Goal: Find specific page/section: Find specific page/section

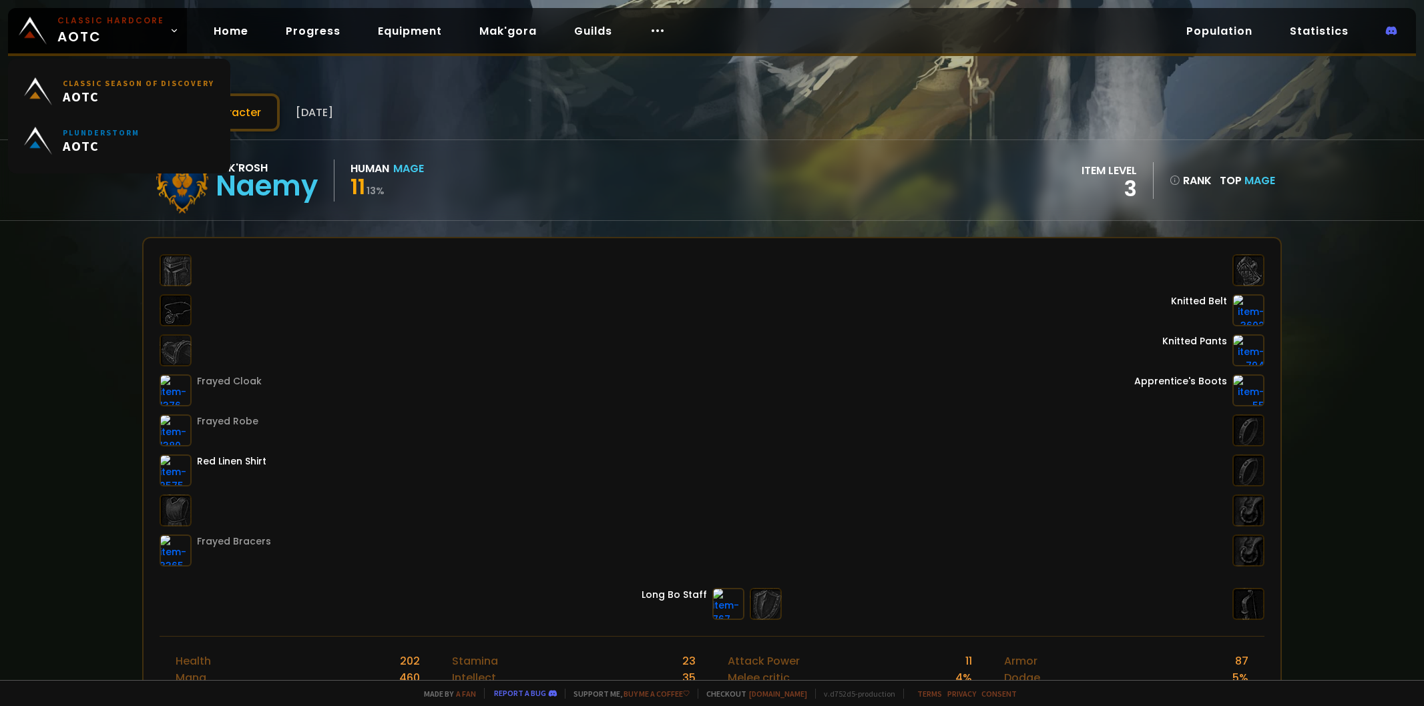
click at [45, 40] on img at bounding box center [33, 31] width 28 height 28
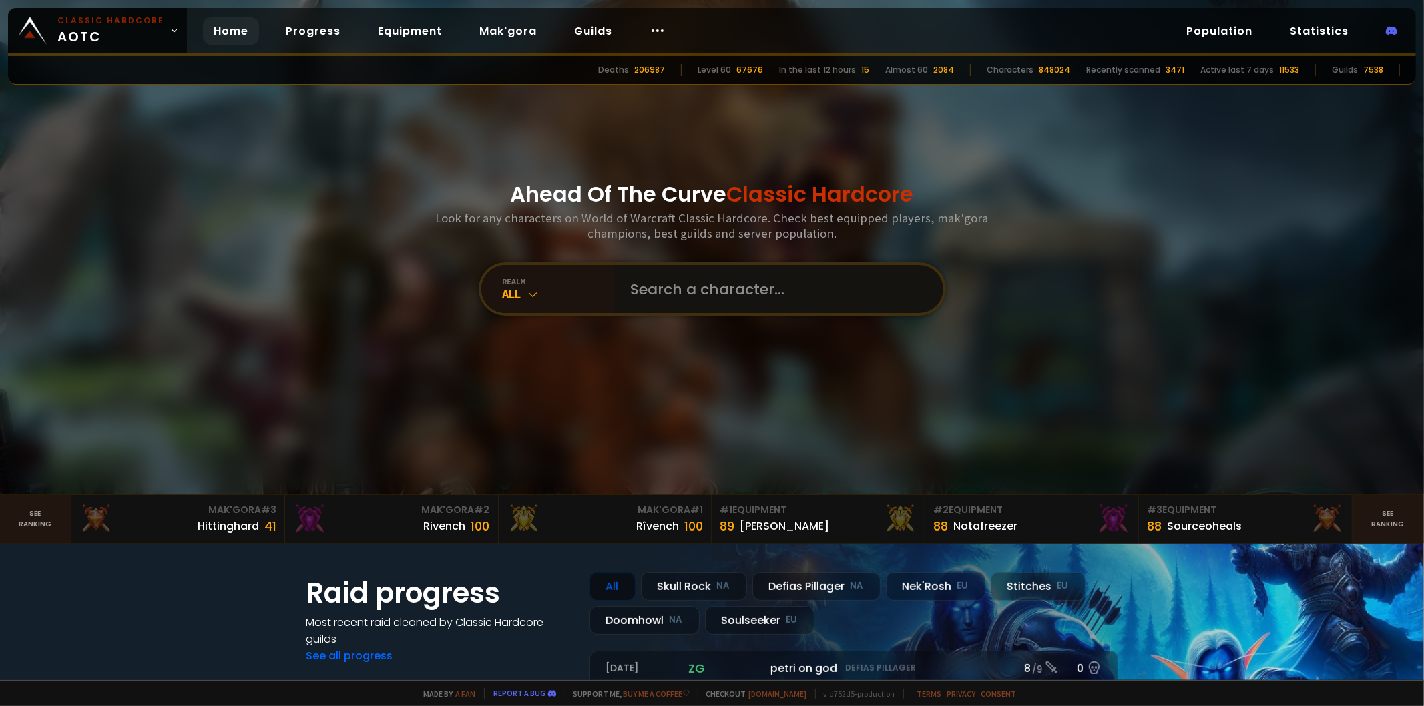
click at [675, 274] on input "text" at bounding box center [775, 289] width 304 height 48
type input "stormorz"
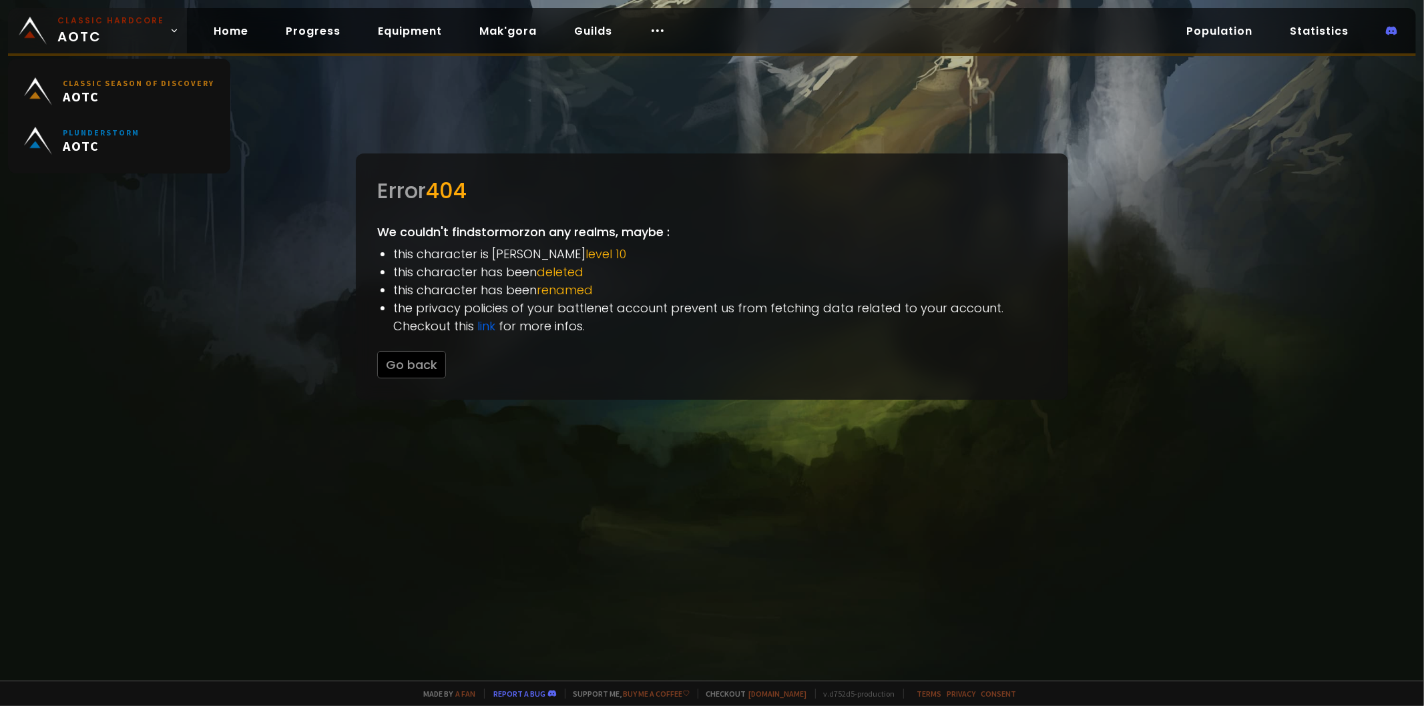
click at [47, 40] on link "Classic Hardcore AOTC" at bounding box center [97, 30] width 179 height 45
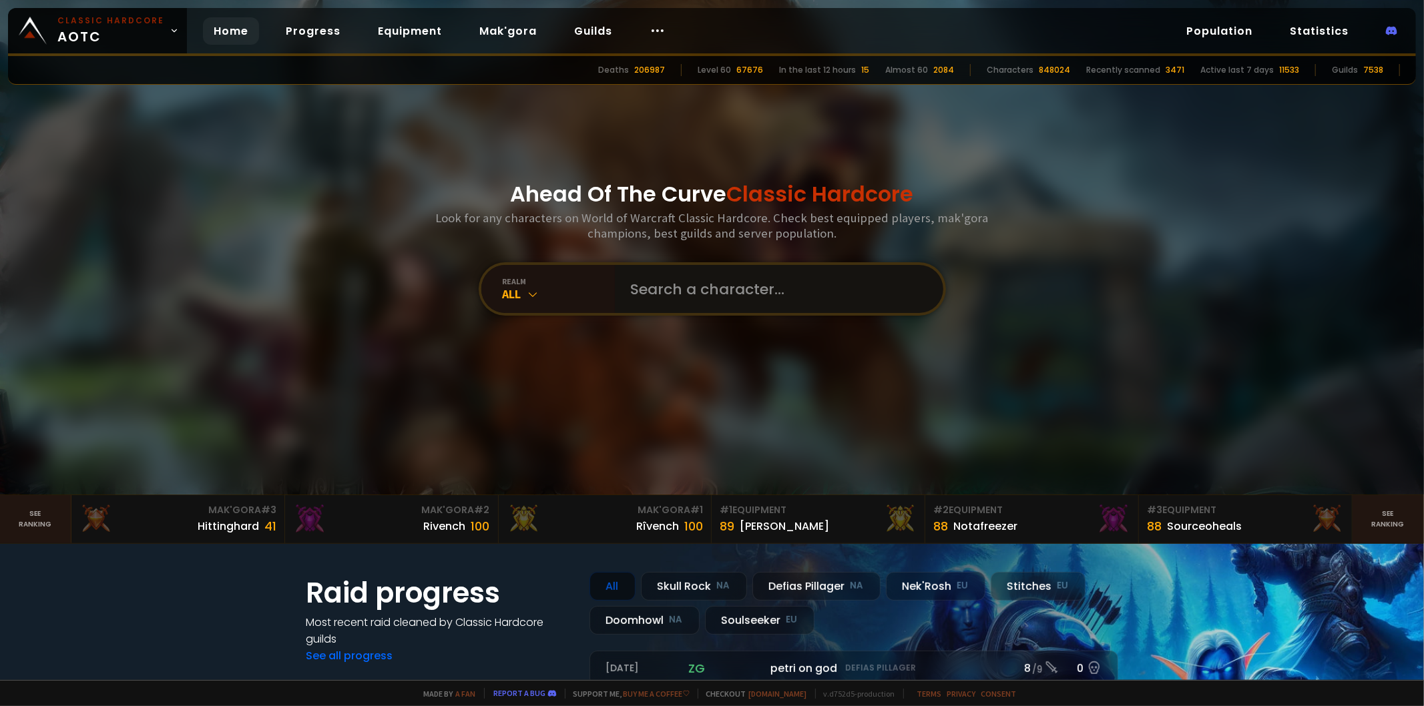
click at [659, 282] on input "text" at bounding box center [775, 289] width 304 height 48
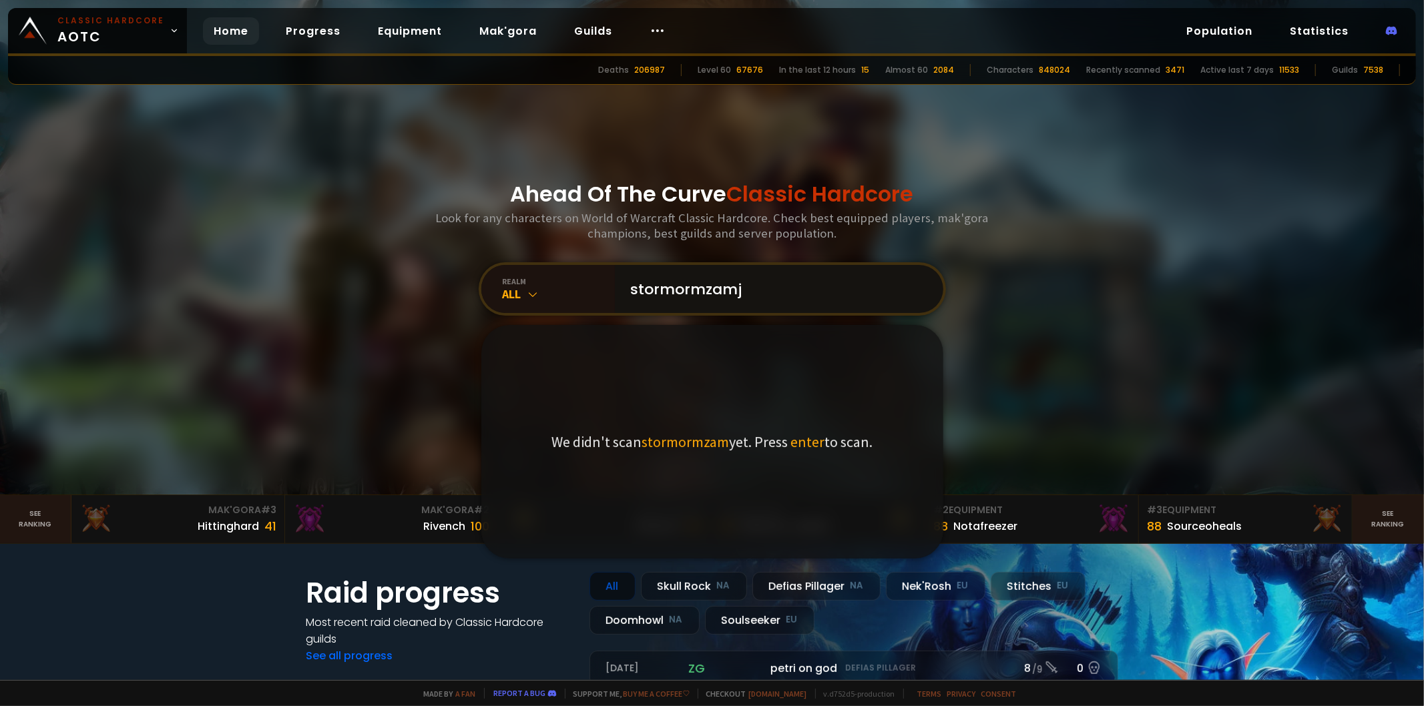
type input "stormormzamja"
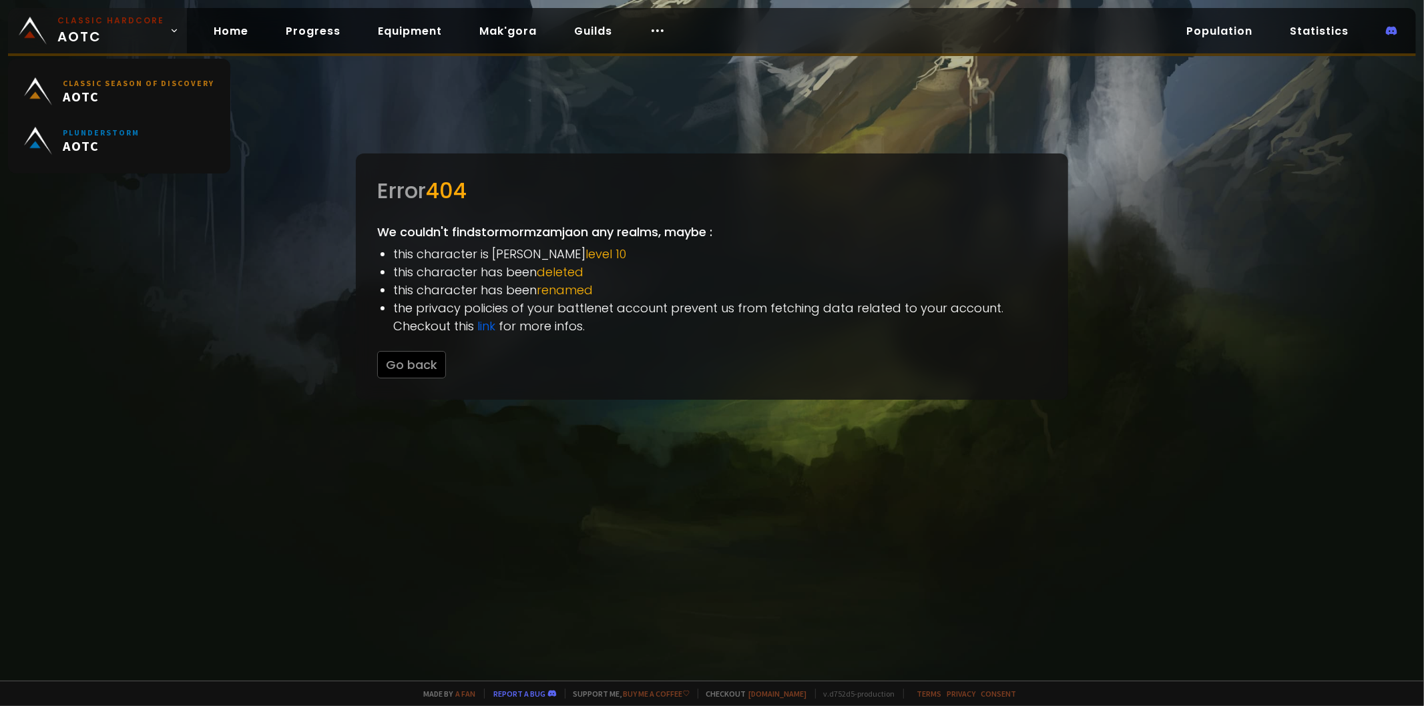
click at [70, 33] on span "Classic Hardcore AOTC" at bounding box center [110, 31] width 107 height 32
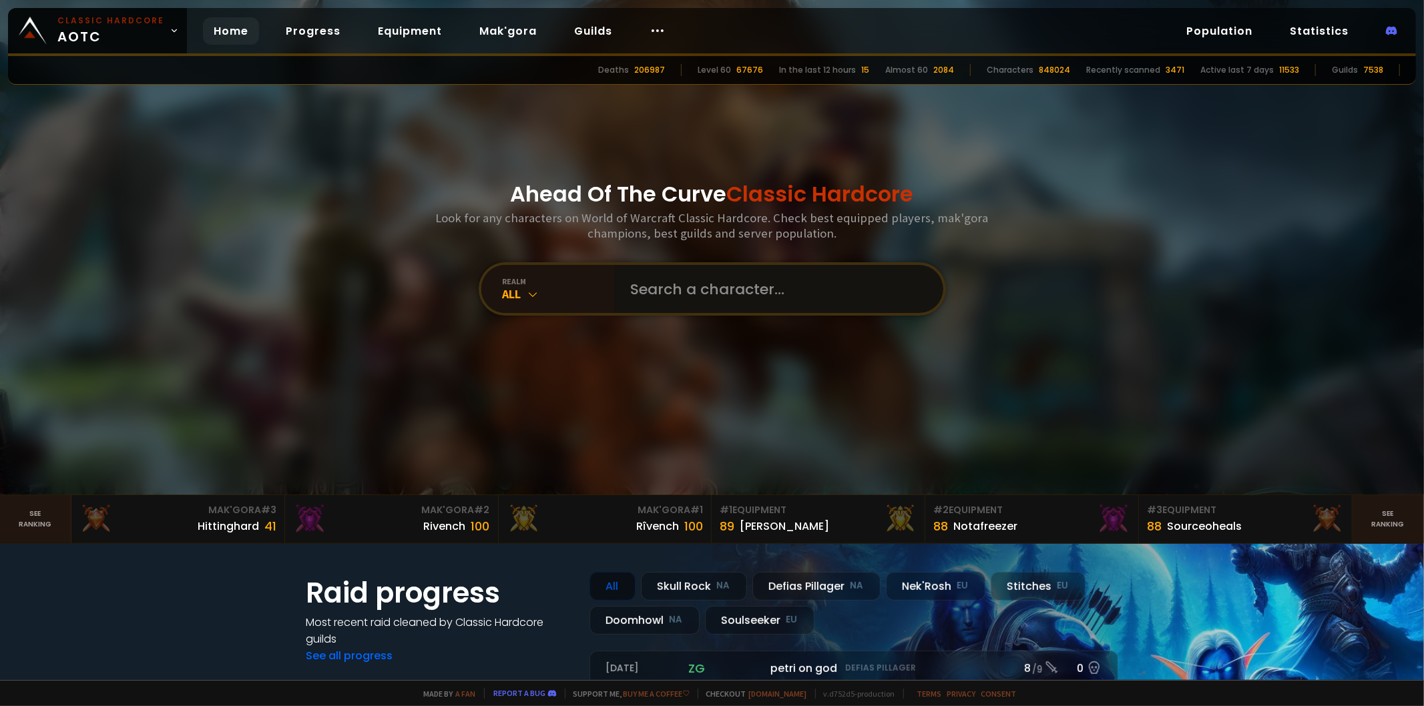
click at [623, 292] on input "text" at bounding box center [775, 289] width 304 height 48
paste input "Stormorzamja"
type input "Stormorzamja"
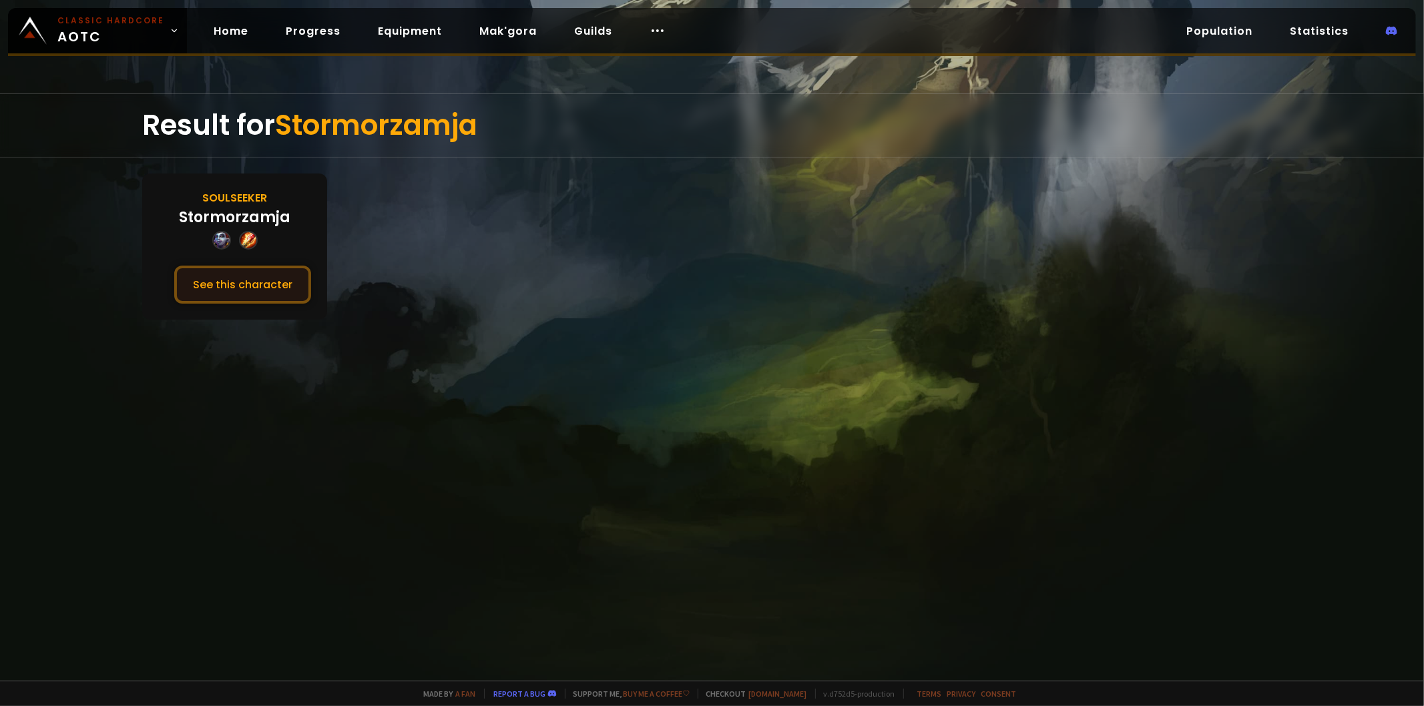
click at [232, 284] on button "See this character" at bounding box center [242, 285] width 137 height 38
